Goal: Task Accomplishment & Management: Manage account settings

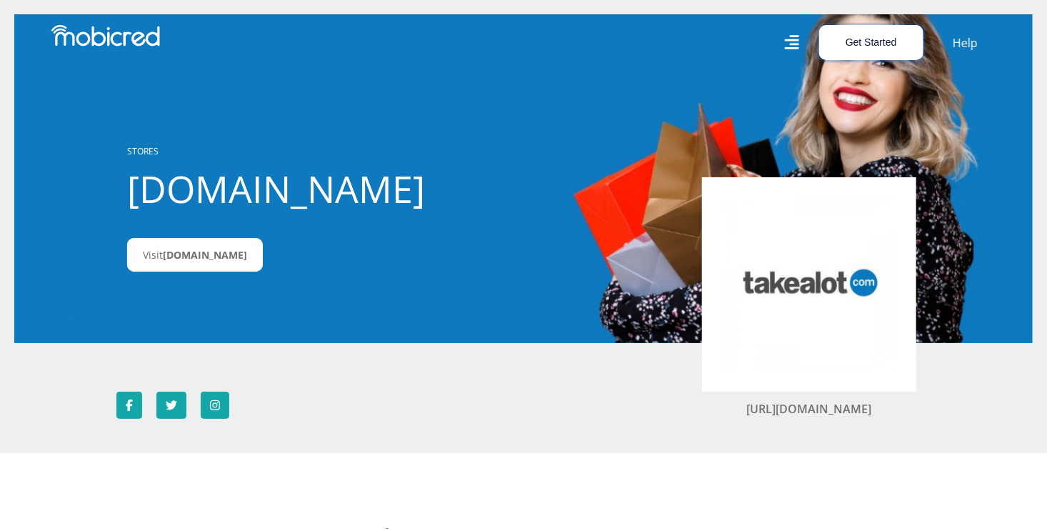
click at [860, 41] on button "Get Started" at bounding box center [871, 42] width 104 height 35
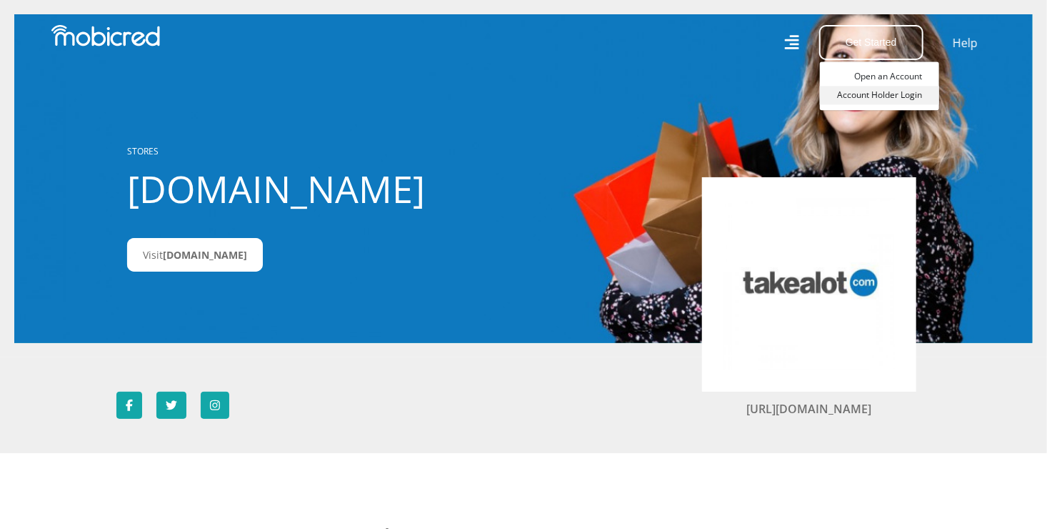
click at [879, 97] on link "Account Holder Login" at bounding box center [879, 95] width 119 height 19
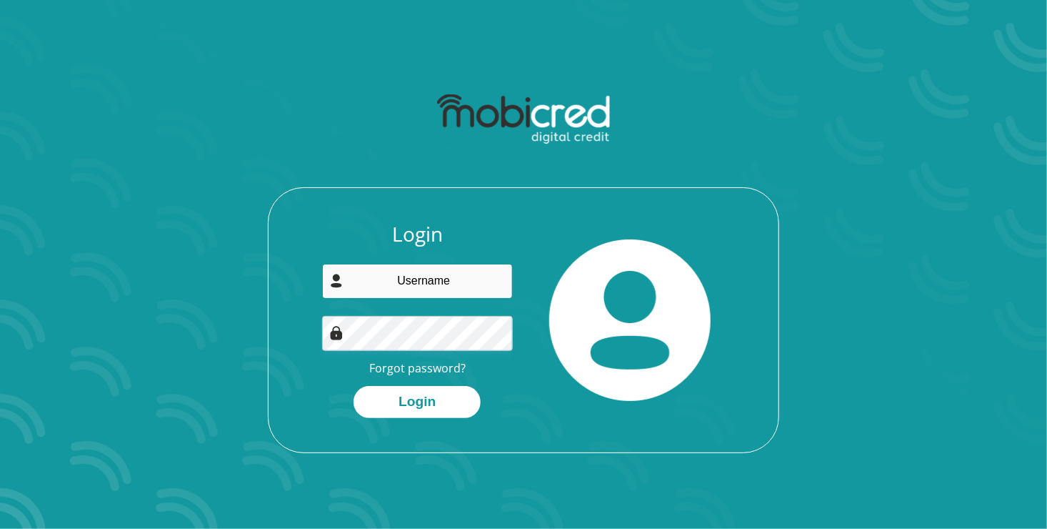
click at [369, 286] on input "email" at bounding box center [417, 281] width 191 height 35
type input "[EMAIL_ADDRESS][DOMAIN_NAME]"
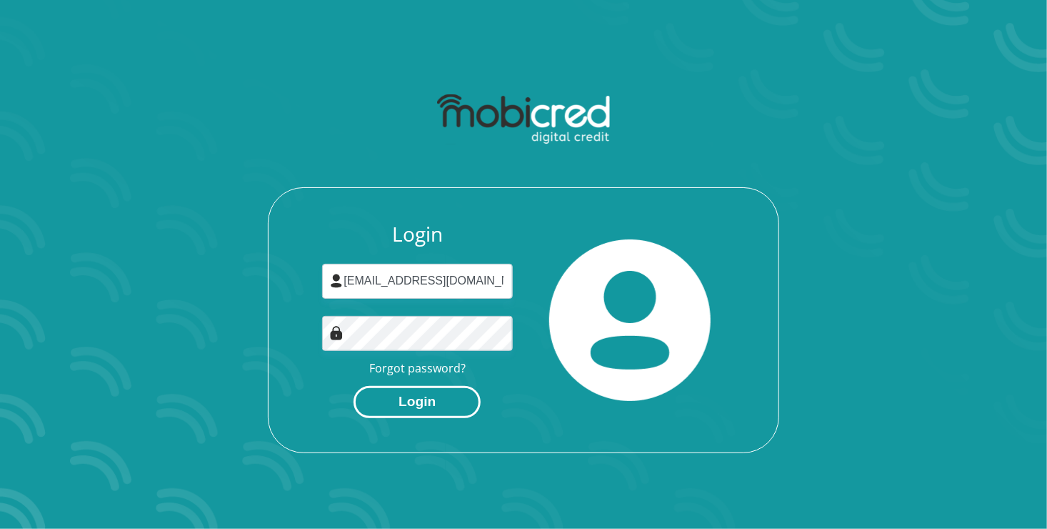
click at [428, 403] on button "Login" at bounding box center [417, 402] width 127 height 32
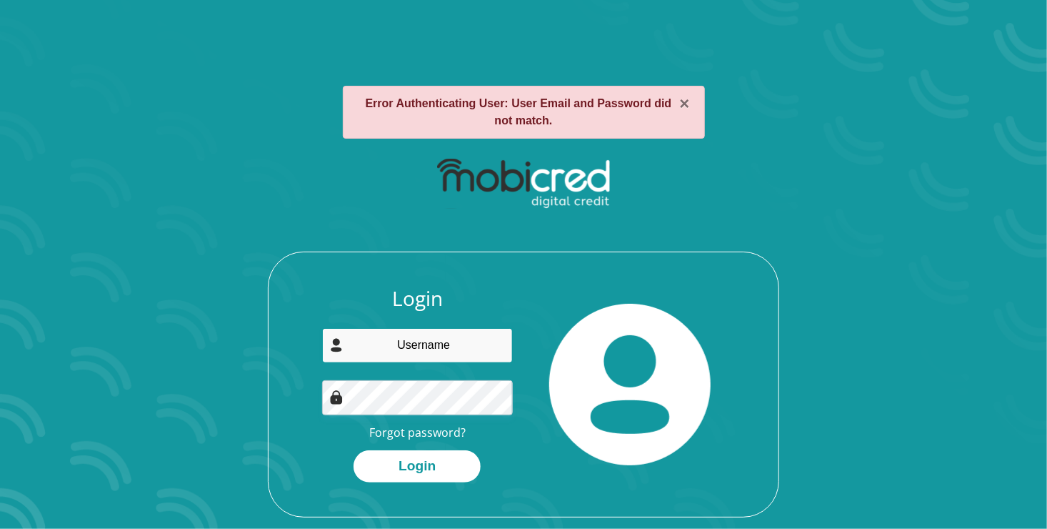
click at [406, 349] on input "email" at bounding box center [417, 345] width 191 height 35
type input "[EMAIL_ADDRESS][DOMAIN_NAME]"
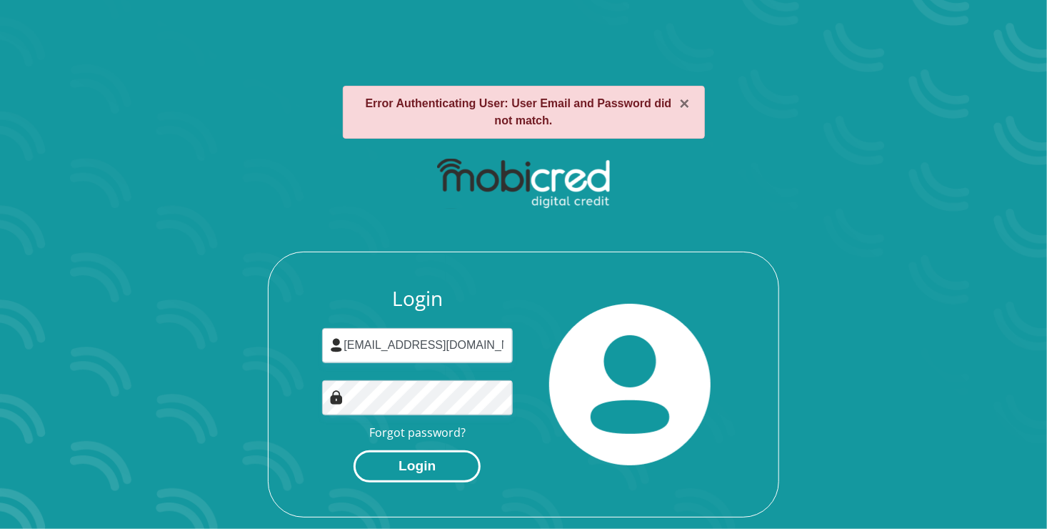
click at [450, 470] on button "Login" at bounding box center [417, 466] width 127 height 32
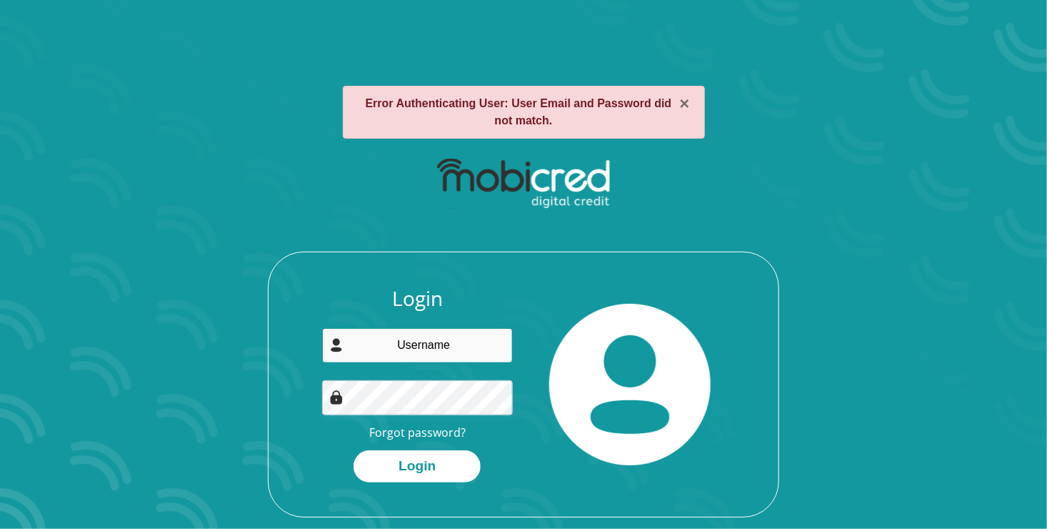
click at [397, 343] on input "email" at bounding box center [417, 345] width 191 height 35
type input "[EMAIL_ADDRESS][DOMAIN_NAME]"
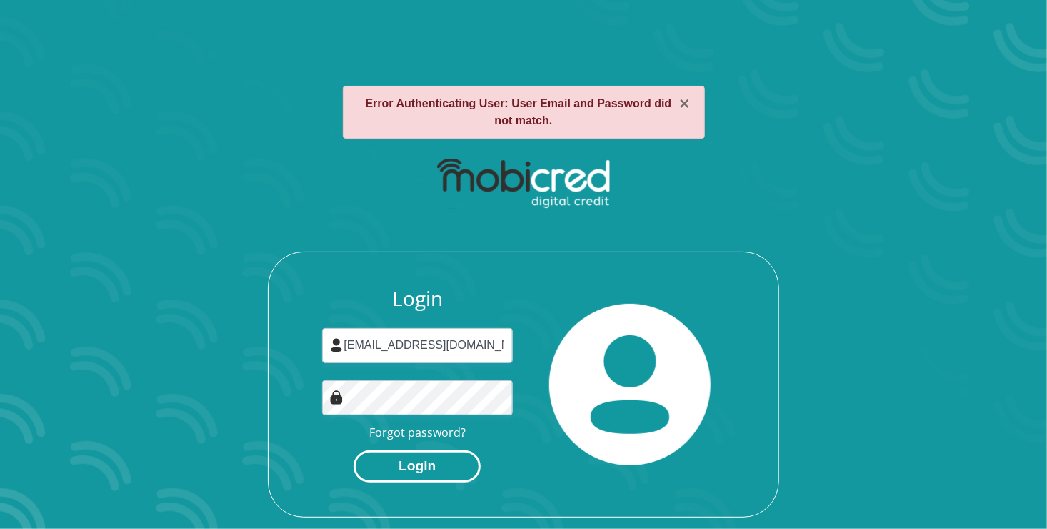
click at [419, 465] on button "Login" at bounding box center [417, 466] width 127 height 32
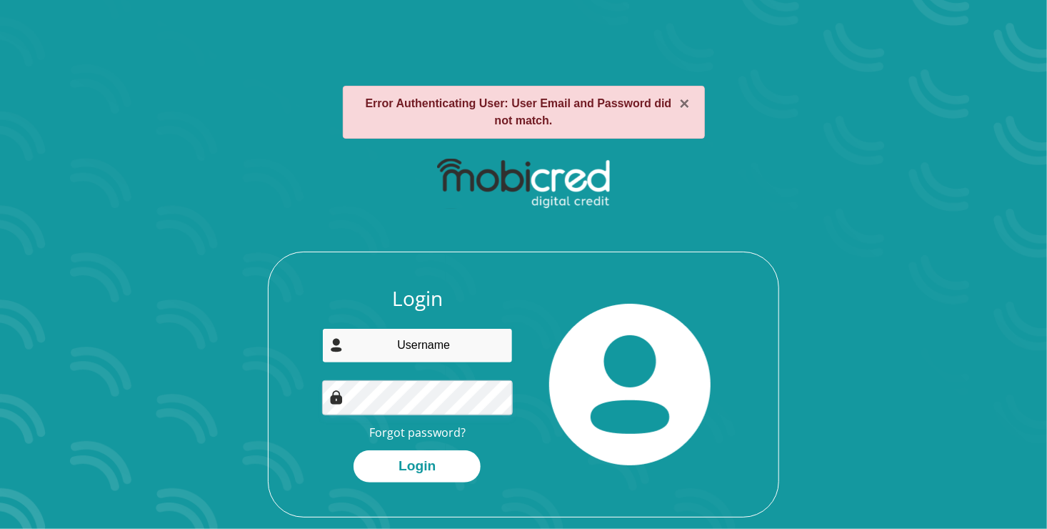
click at [404, 346] on input "email" at bounding box center [417, 345] width 191 height 35
type input "[EMAIL_ADDRESS][DOMAIN_NAME]"
click at [429, 438] on link "Forgot password?" at bounding box center [417, 432] width 96 height 16
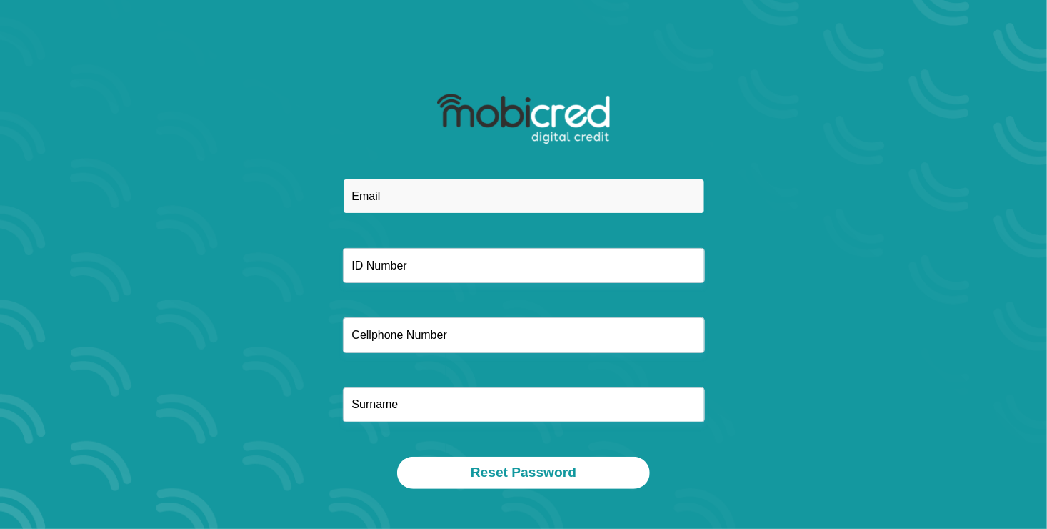
click at [366, 203] on input "email" at bounding box center [524, 196] width 362 height 35
type input "[EMAIL_ADDRESS][DOMAIN_NAME]"
type input "6910130027083"
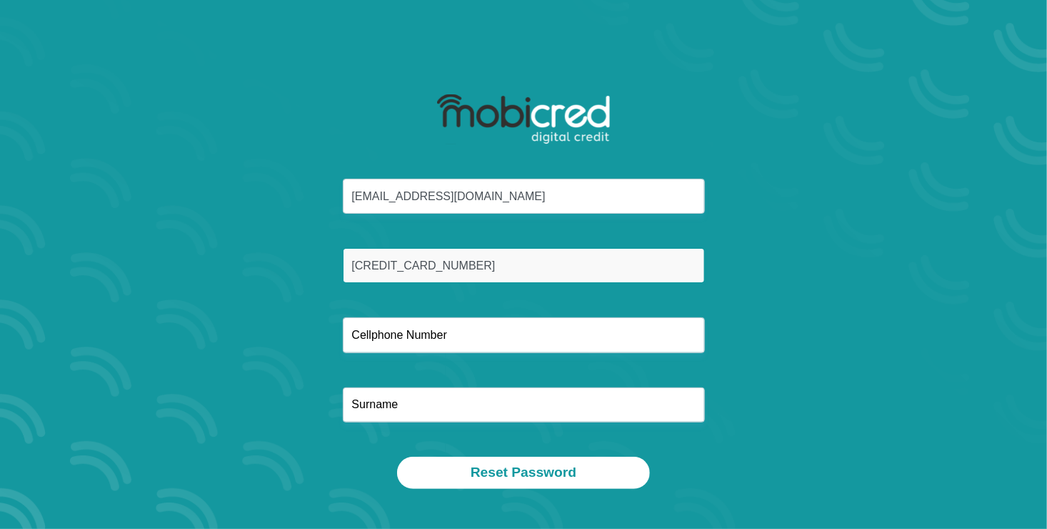
type input "0817523945"
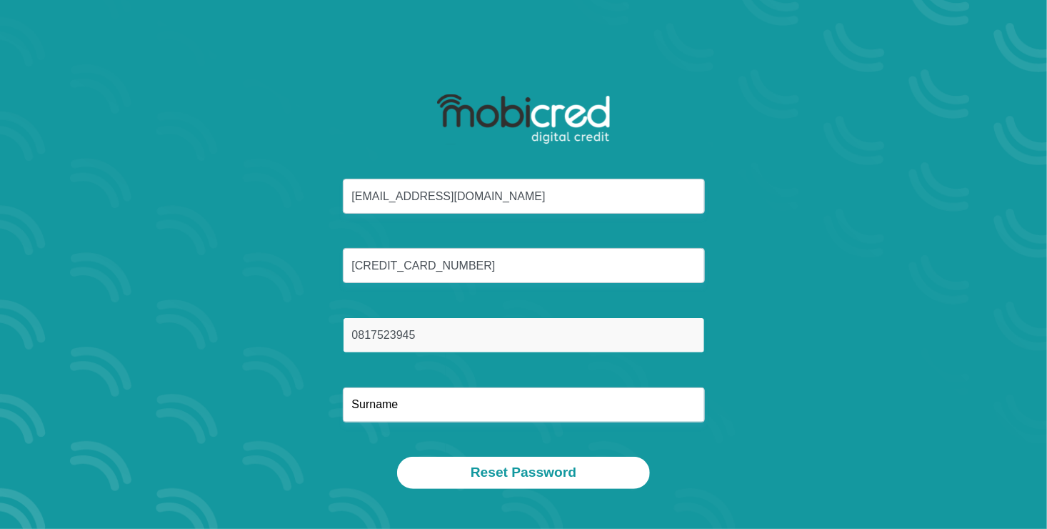
type input "van Greunen"
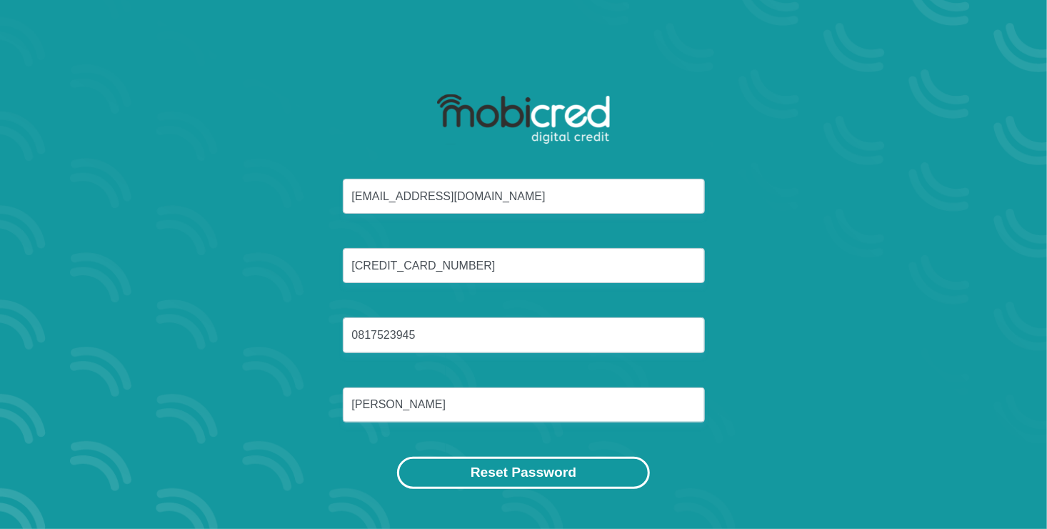
click at [511, 474] on button "Reset Password" at bounding box center [523, 472] width 253 height 32
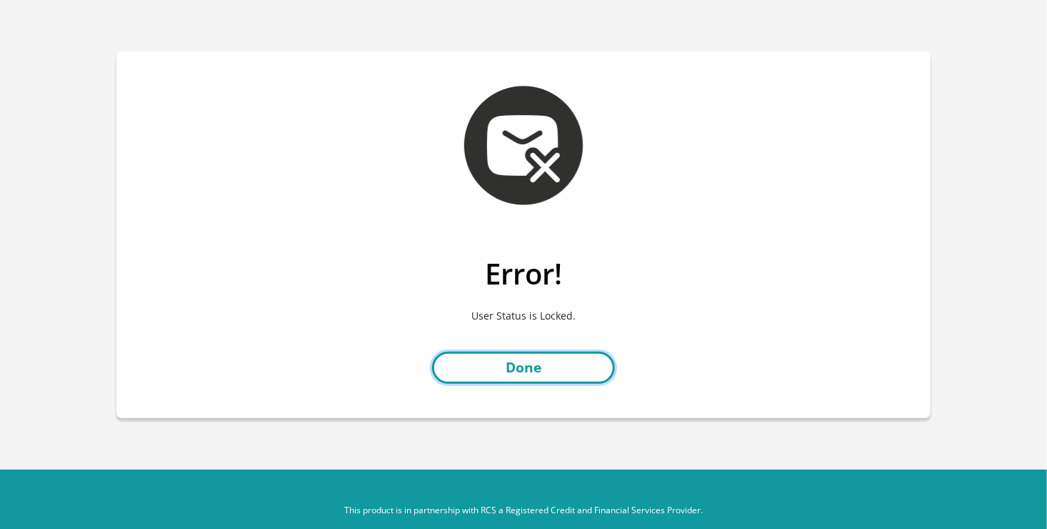
click at [535, 367] on link "Done" at bounding box center [523, 367] width 183 height 32
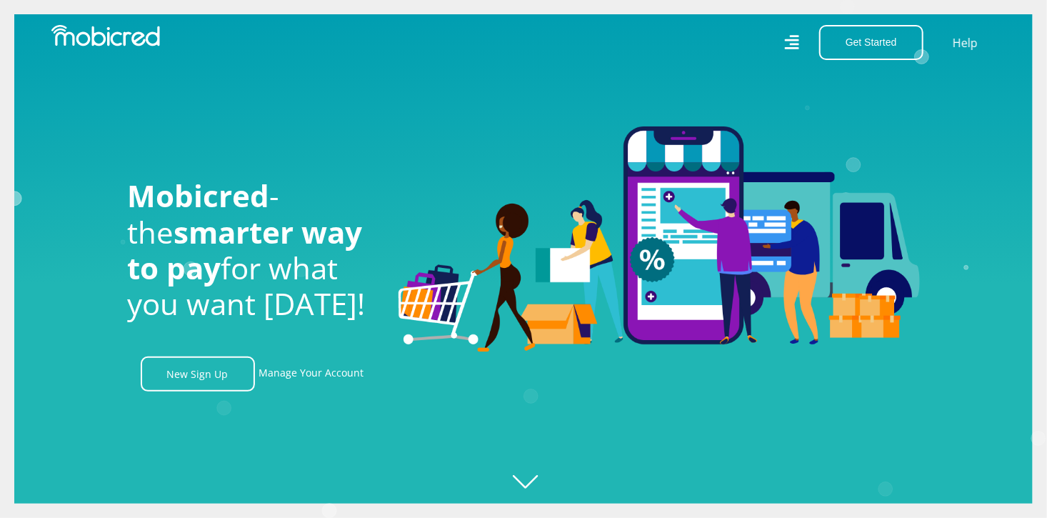
click at [798, 42] on icon at bounding box center [791, 42] width 15 height 21
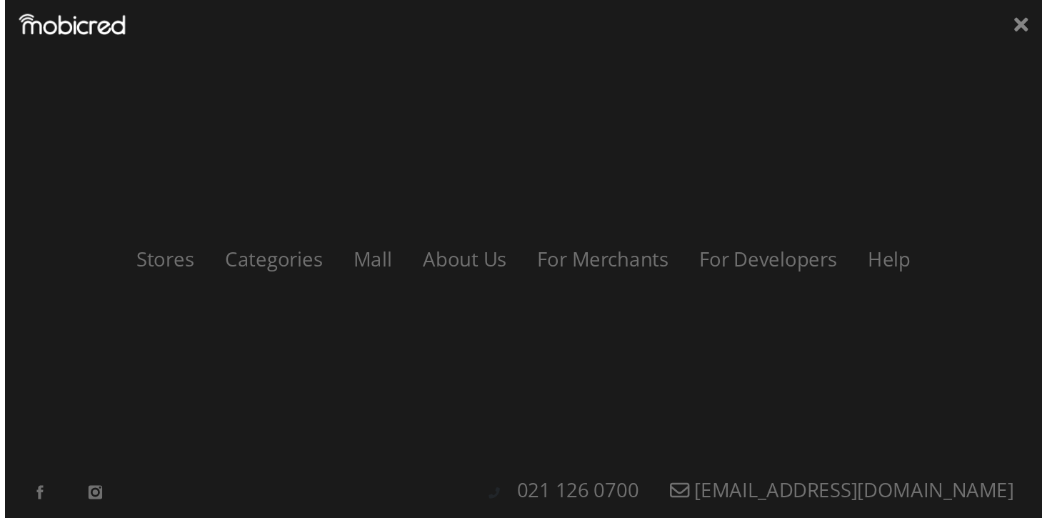
scroll to position [0, 1017]
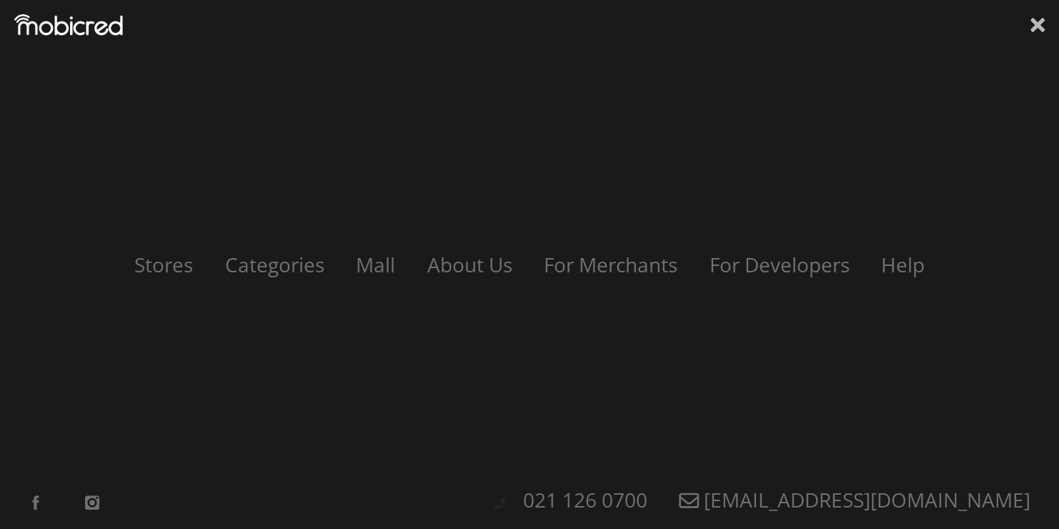
click at [1033, 23] on icon at bounding box center [1037, 25] width 14 height 14
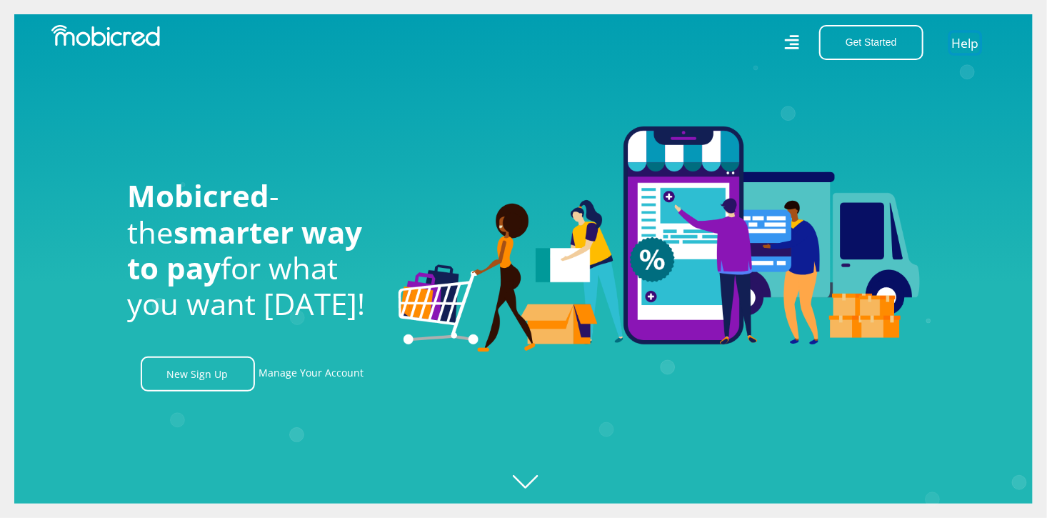
click at [972, 40] on link "Help" at bounding box center [965, 42] width 29 height 21
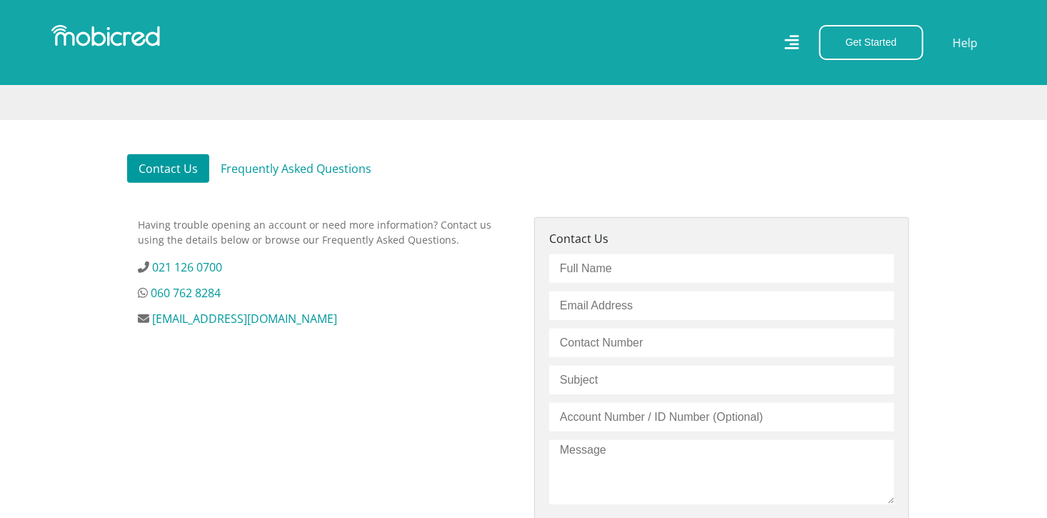
scroll to position [369, 0]
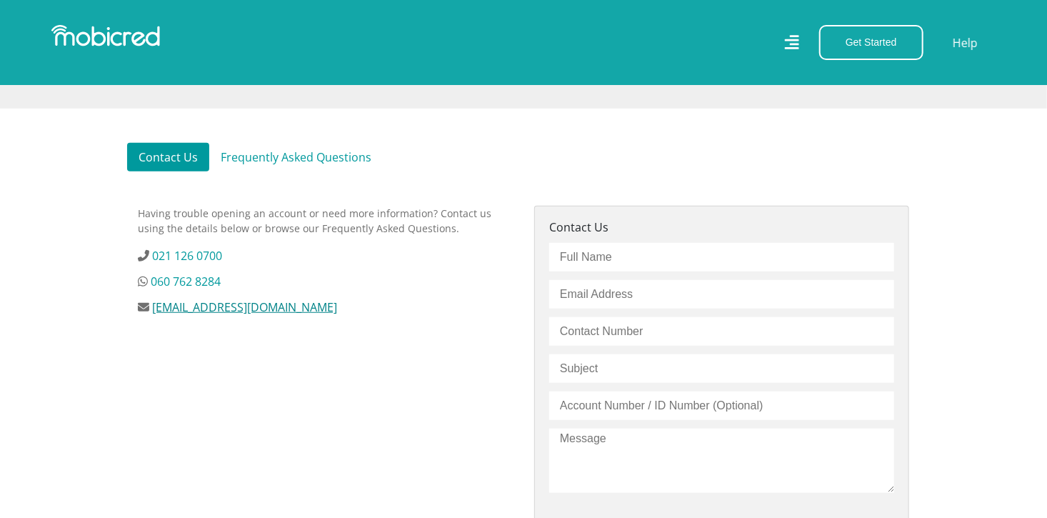
click at [261, 306] on link "[EMAIL_ADDRESS][DOMAIN_NAME]" at bounding box center [244, 307] width 185 height 16
